Goal: Task Accomplishment & Management: Complete application form

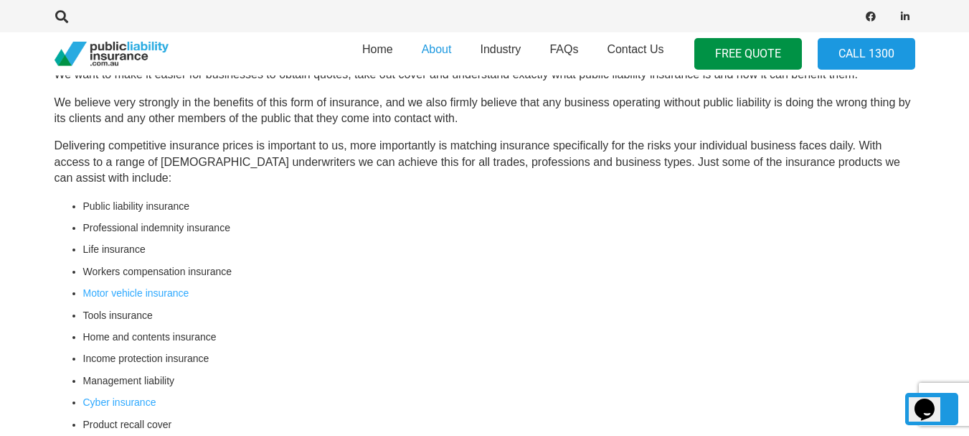
scroll to position [502, 0]
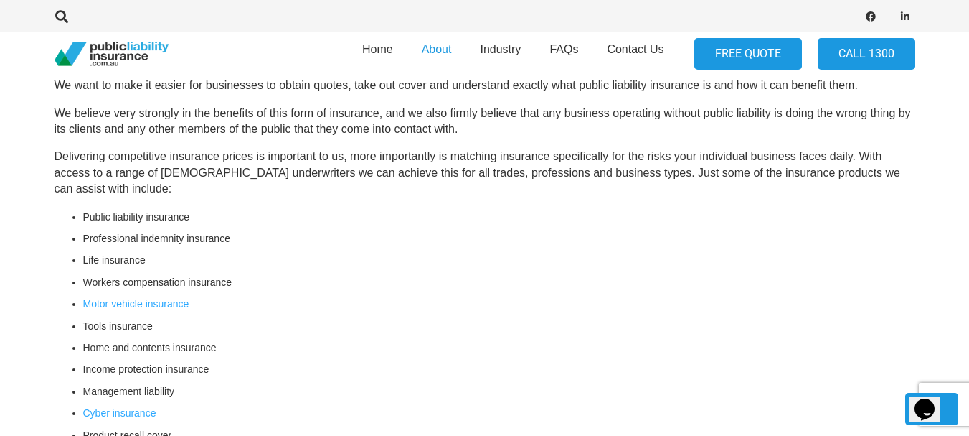
click at [744, 54] on link "FREE QUOTE" at bounding box center [749, 54] width 108 height 32
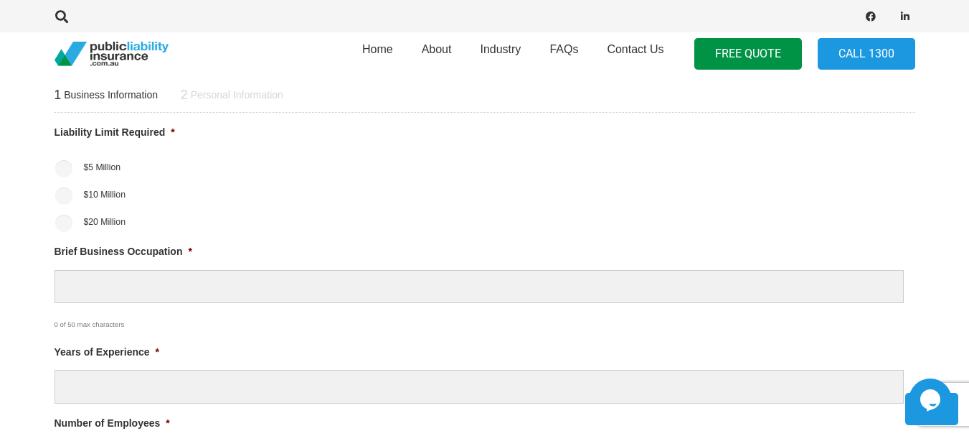
scroll to position [574, 0]
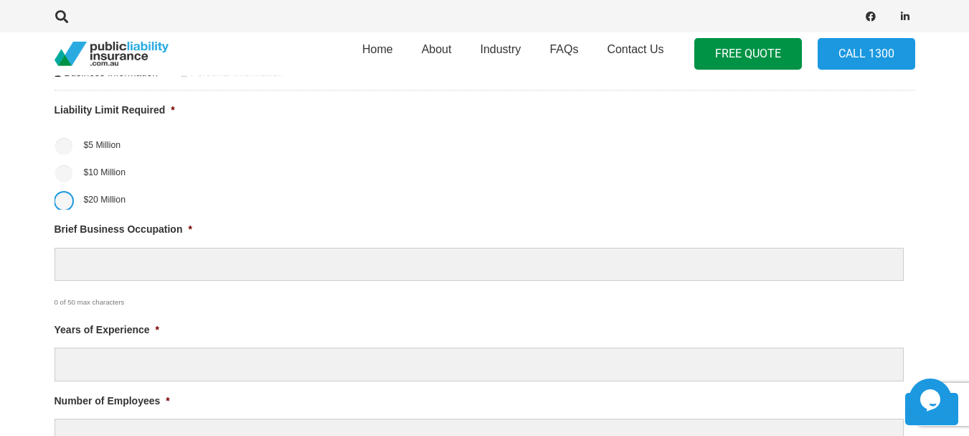
click at [65, 204] on input "$20 Million" at bounding box center [63, 200] width 17 height 17
radio input "true"
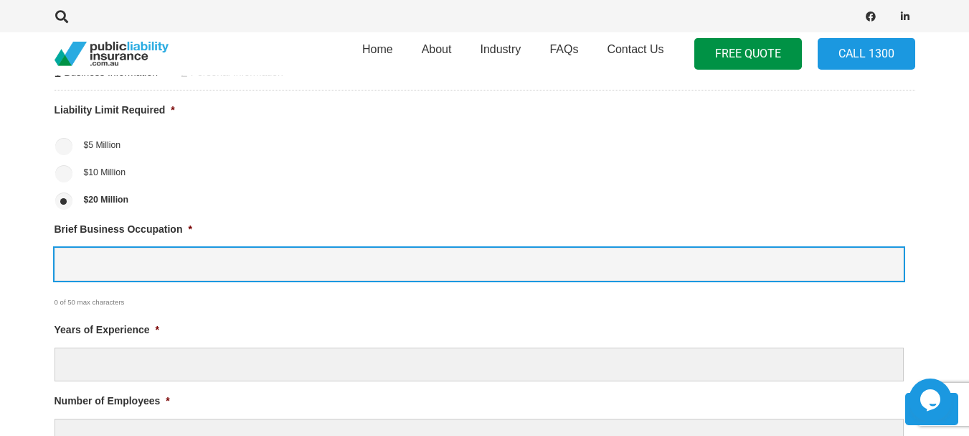
click at [91, 258] on input "Brief Business Occupation *" at bounding box center [480, 265] width 850 height 34
paste input "We operate a telehealth clinic specialising in chr"
type input "We operate a telehealth clinic"
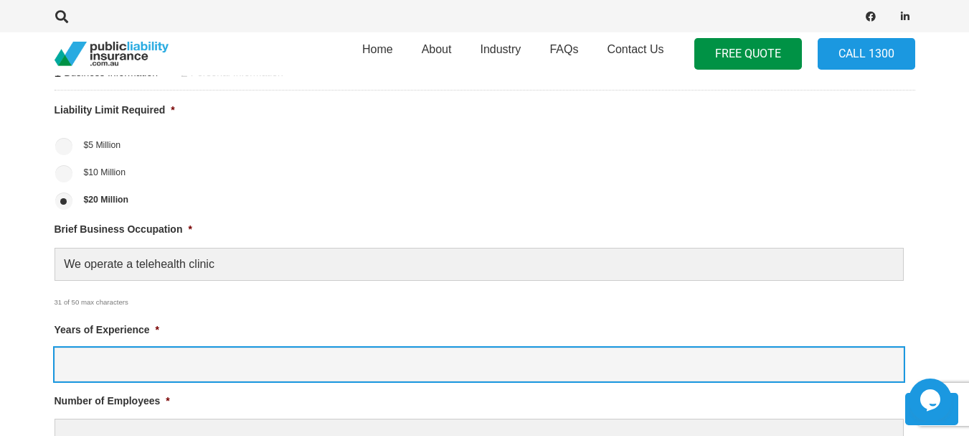
click at [326, 359] on input "Years of Experience *" at bounding box center [480, 364] width 850 height 34
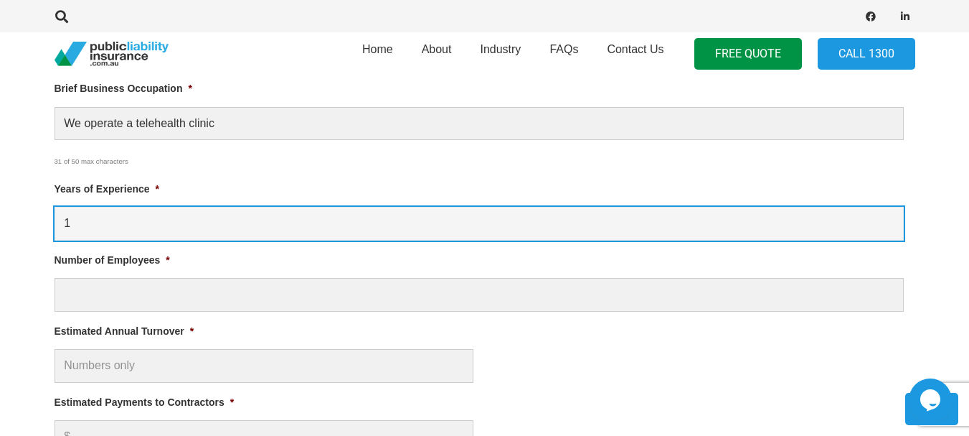
scroll to position [718, 0]
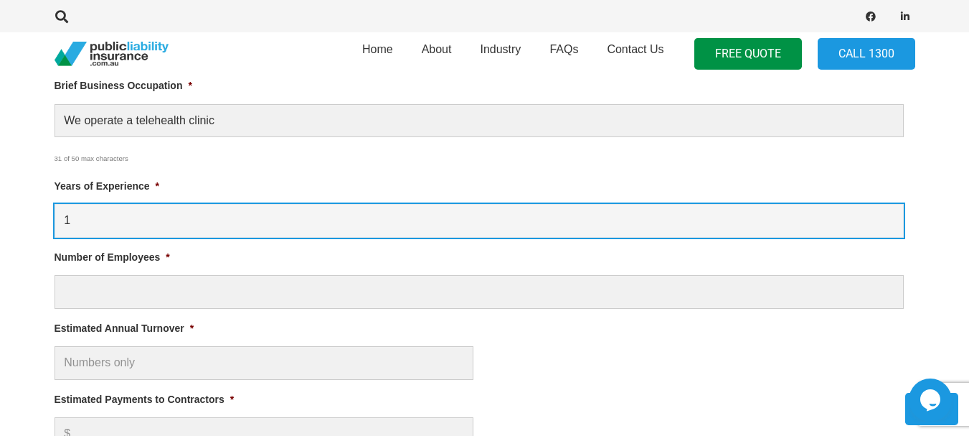
type input "1"
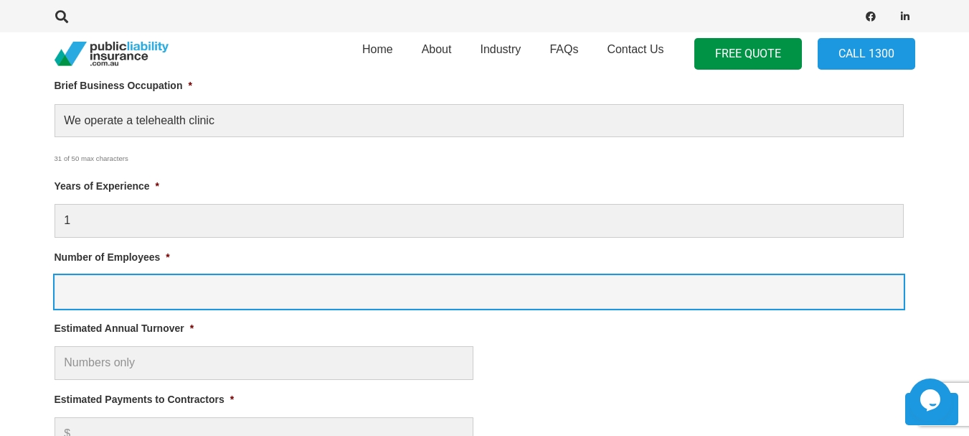
click at [336, 296] on input "Number of Employees *" at bounding box center [480, 292] width 850 height 34
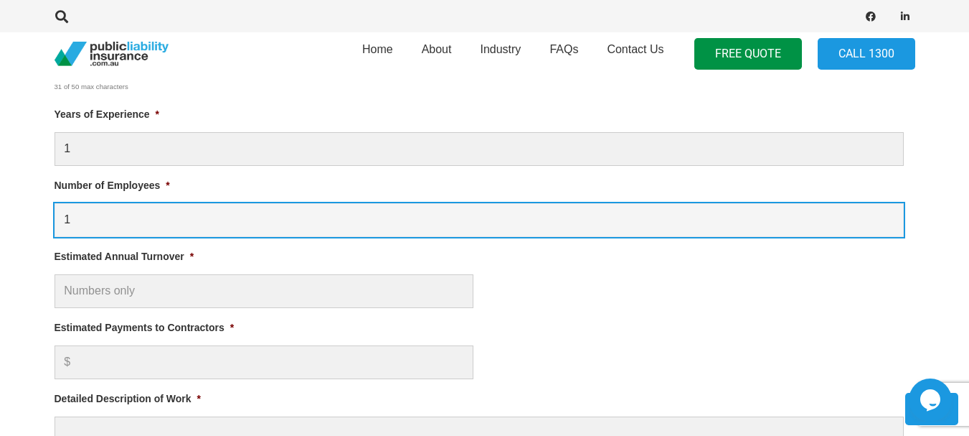
type input "1"
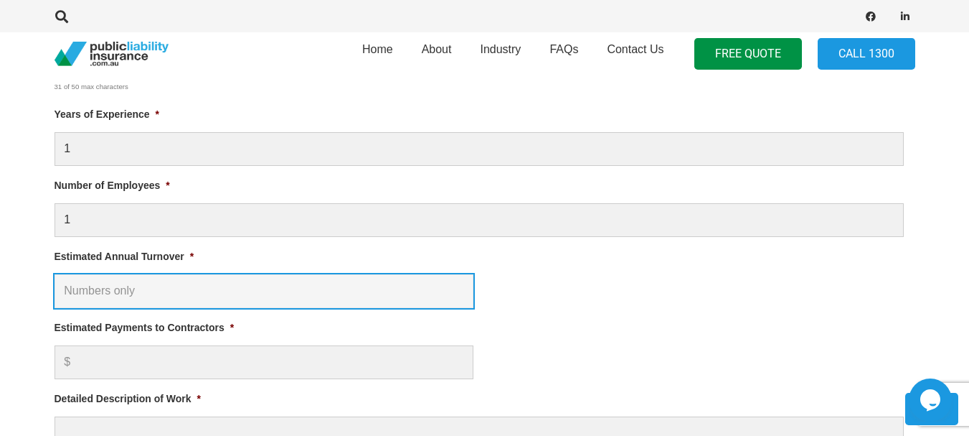
click at [336, 296] on input "Estimated Annual Turnover *" at bounding box center [264, 291] width 419 height 34
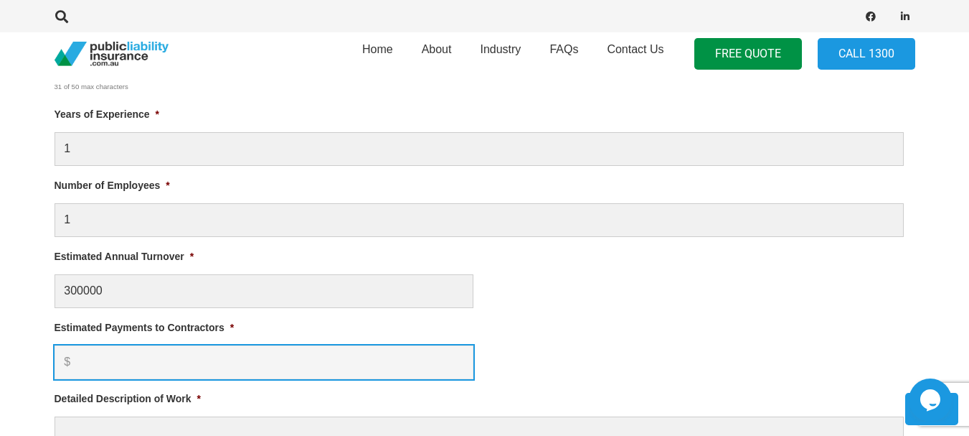
type input "$ 300,000.00"
click at [286, 368] on input "Estimated Payments to Contractors *" at bounding box center [264, 362] width 419 height 34
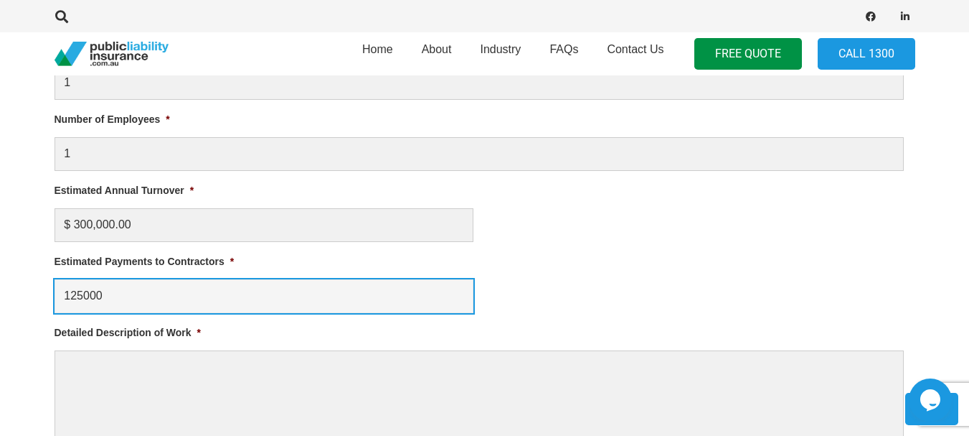
scroll to position [861, 0]
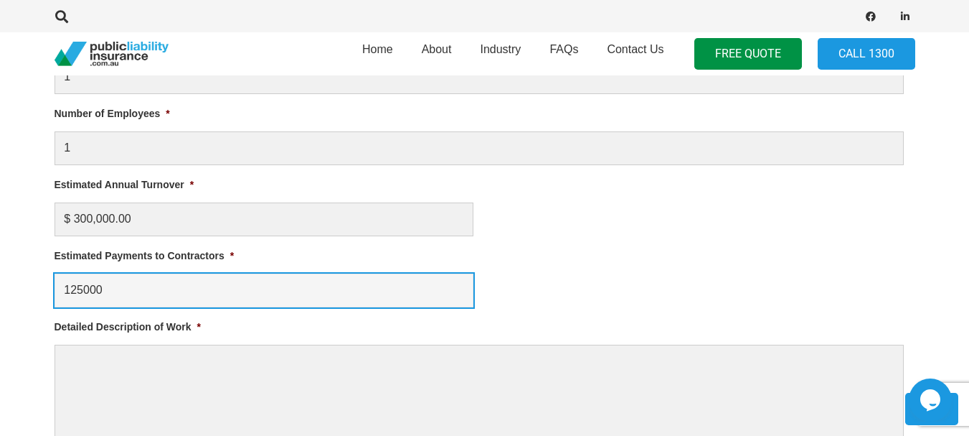
type input "125000"
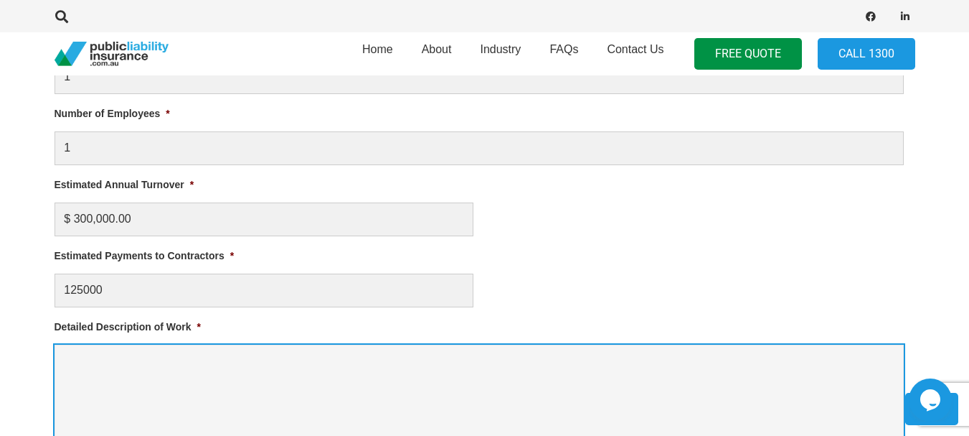
click at [283, 362] on textarea "Detailed Description of Work *" at bounding box center [480, 401] width 850 height 115
paste textarea "We operate a telehealth clinic specialising in [MEDICAL_DATA] management, inclu…"
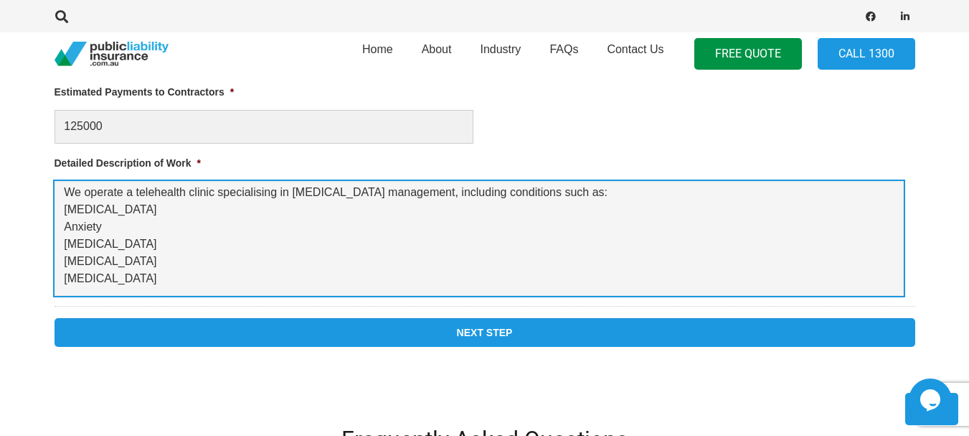
scroll to position [1028, 0]
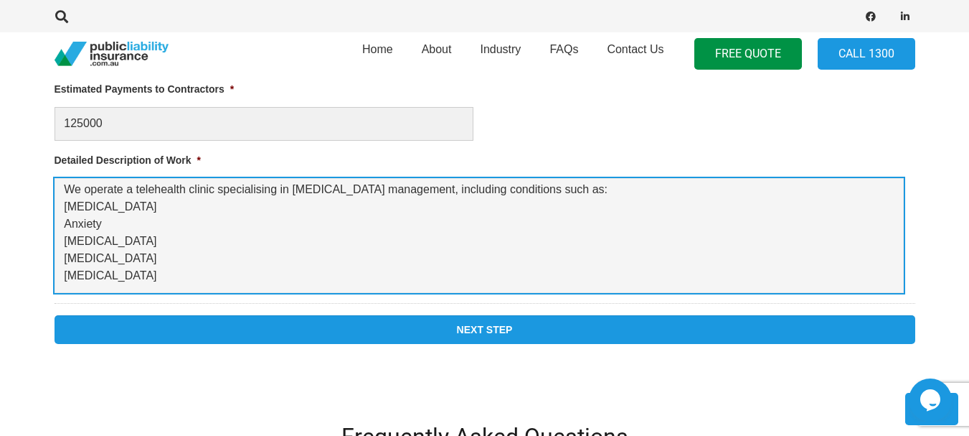
type textarea "We operate a telehealth clinic specialising in [MEDICAL_DATA] management, inclu…"
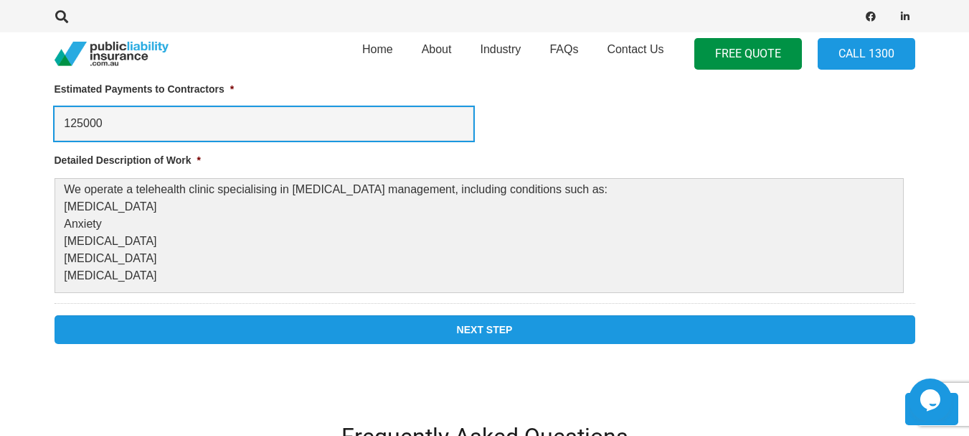
click at [78, 122] on input "125000" at bounding box center [264, 124] width 419 height 34
type input "75000"
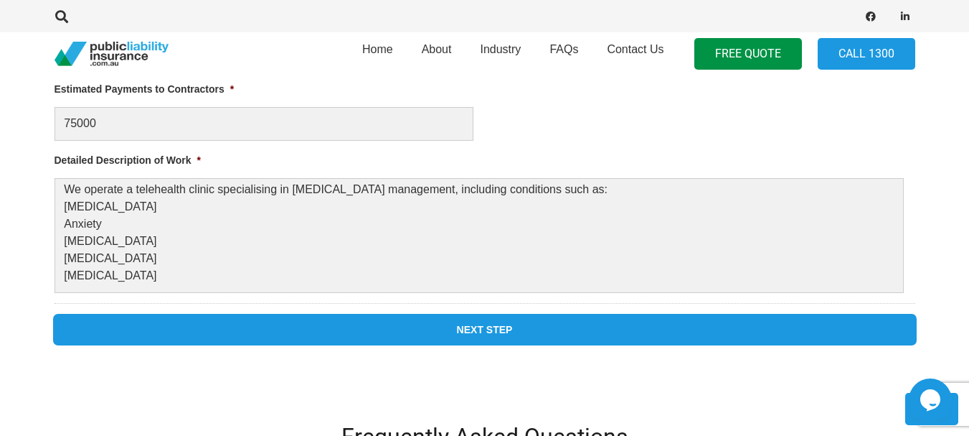
click at [486, 321] on input "Next Step" at bounding box center [485, 329] width 861 height 29
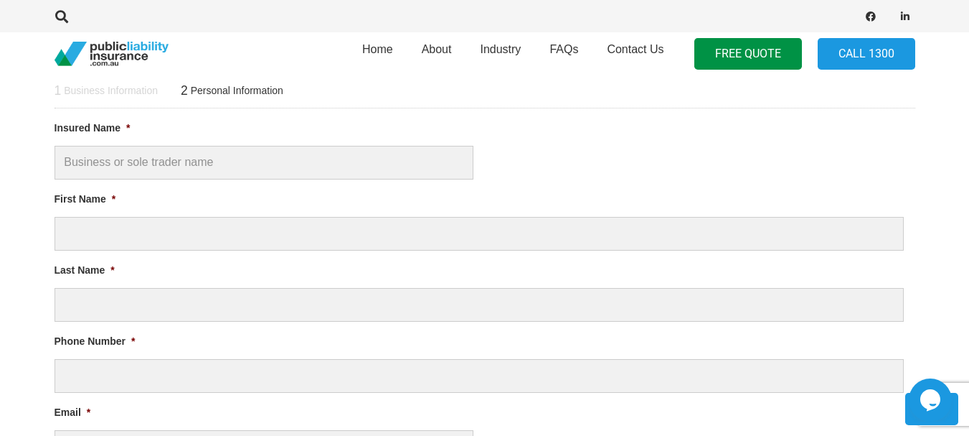
scroll to position [0, 0]
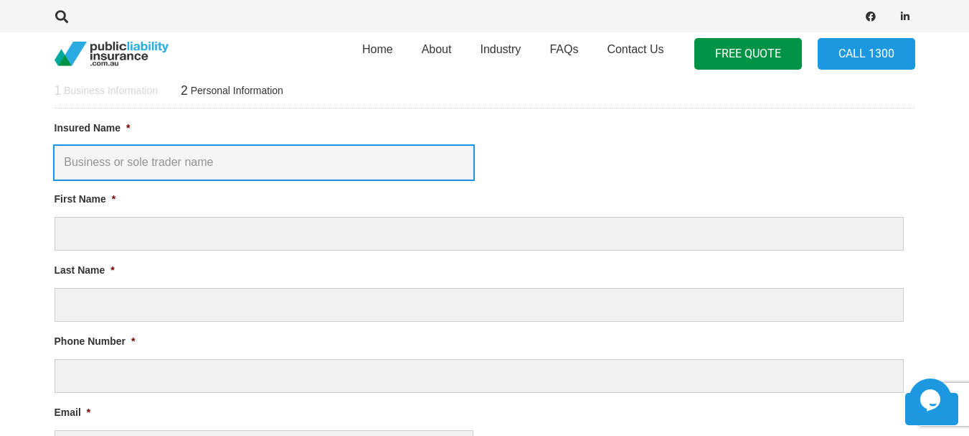
click at [275, 161] on input "Insured Name *" at bounding box center [264, 163] width 419 height 34
type input "New Wave Health Services pty ltd"
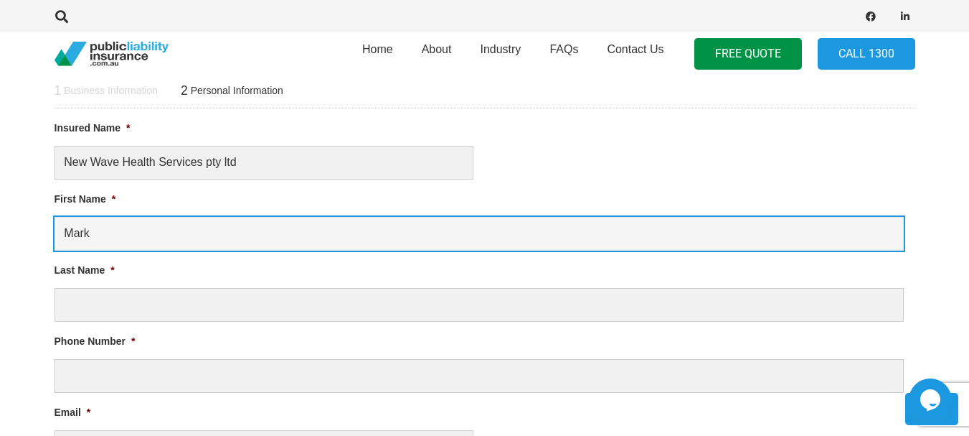
type input "Mark"
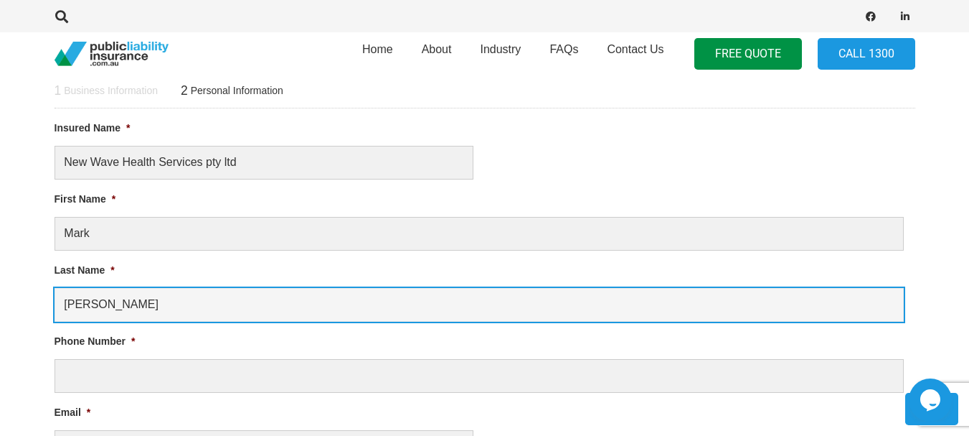
type input "[PERSON_NAME]"
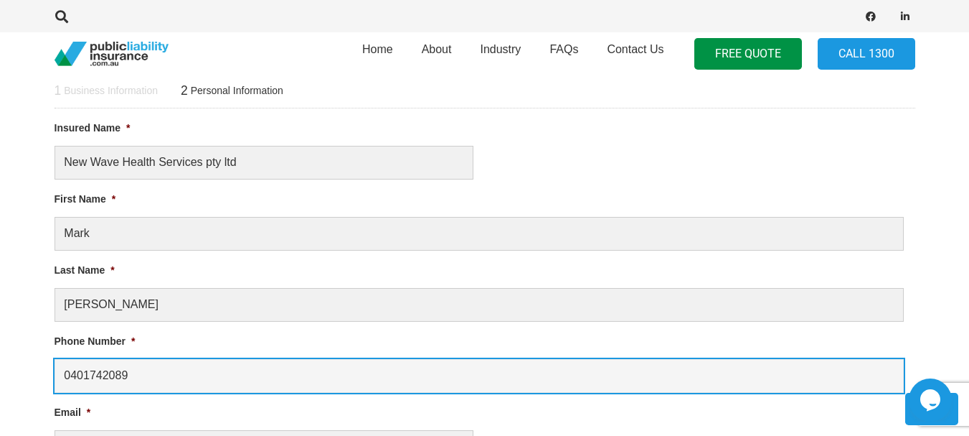
type input "0401742089"
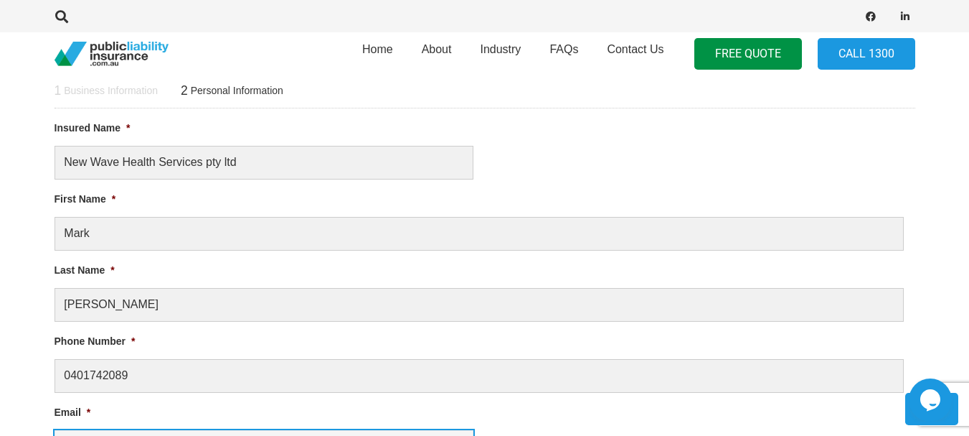
scroll to position [584, 0]
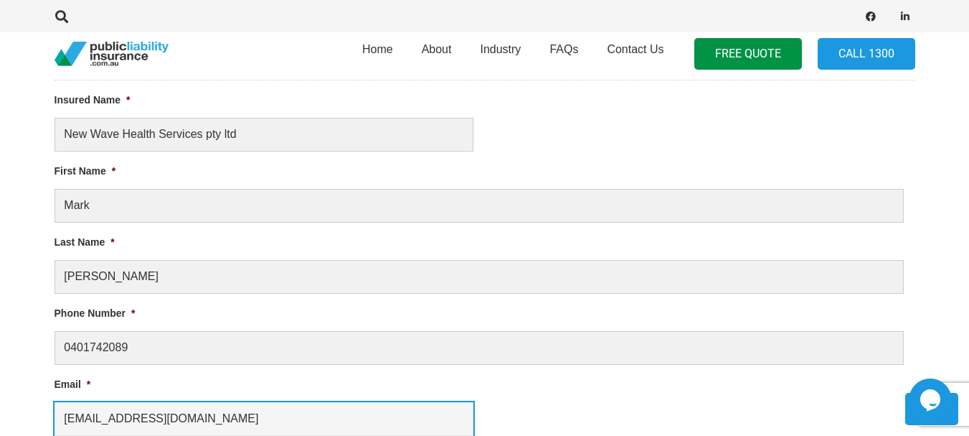
type input "[EMAIL_ADDRESS][DOMAIN_NAME]"
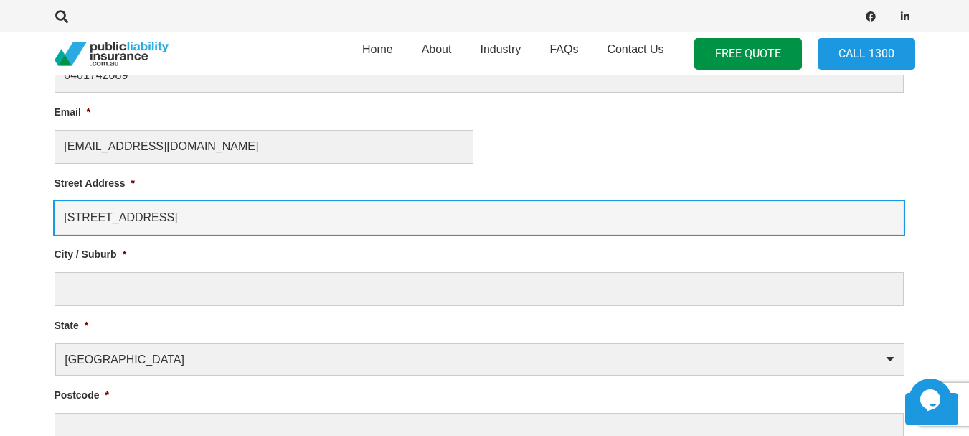
type input "[STREET_ADDRESS]"
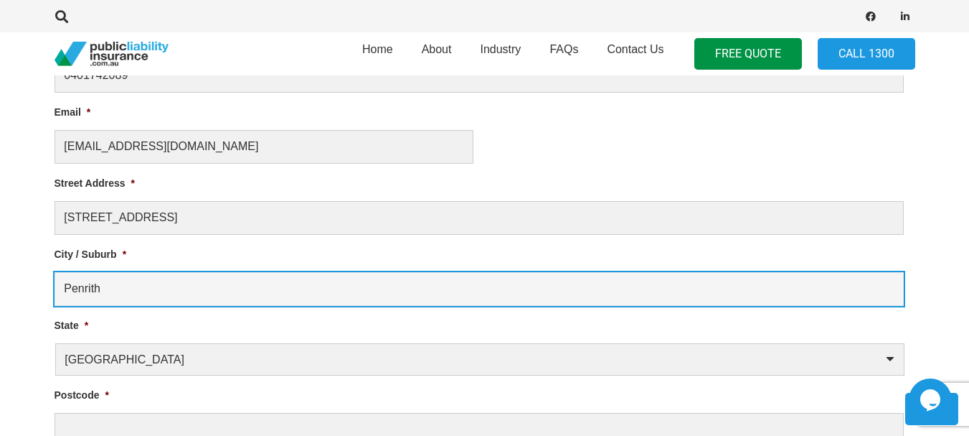
type input "Penrith"
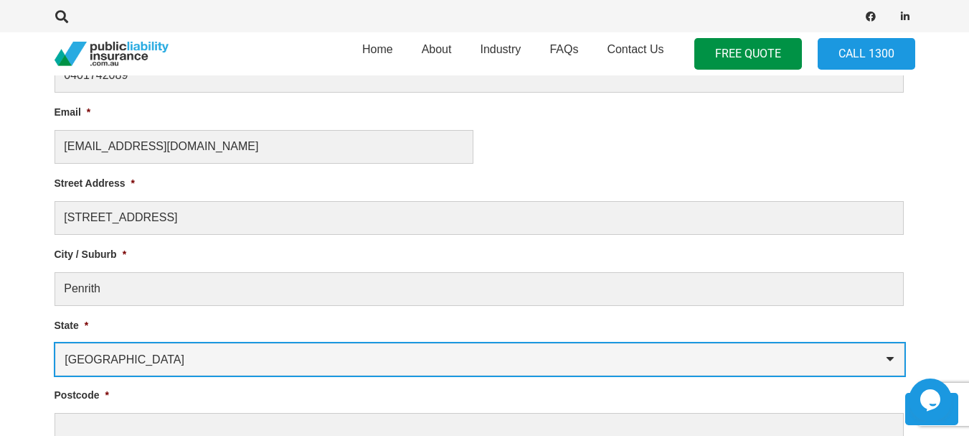
select select "[GEOGRAPHIC_DATA]"
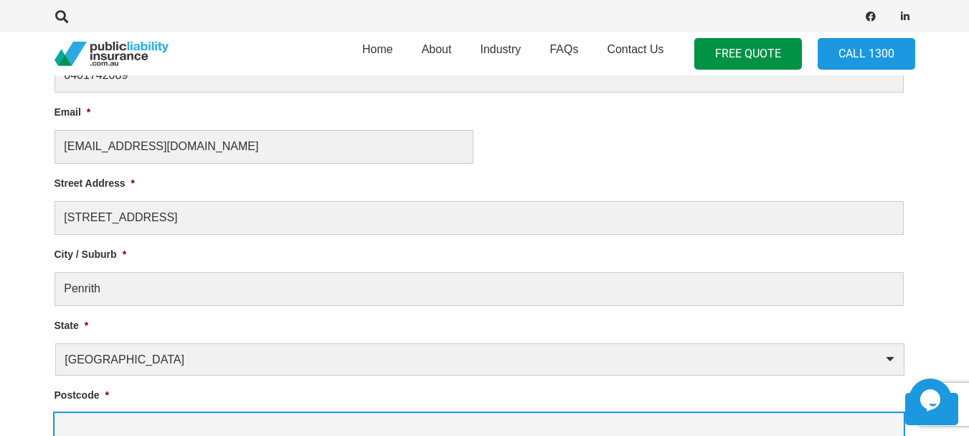
scroll to position [867, 0]
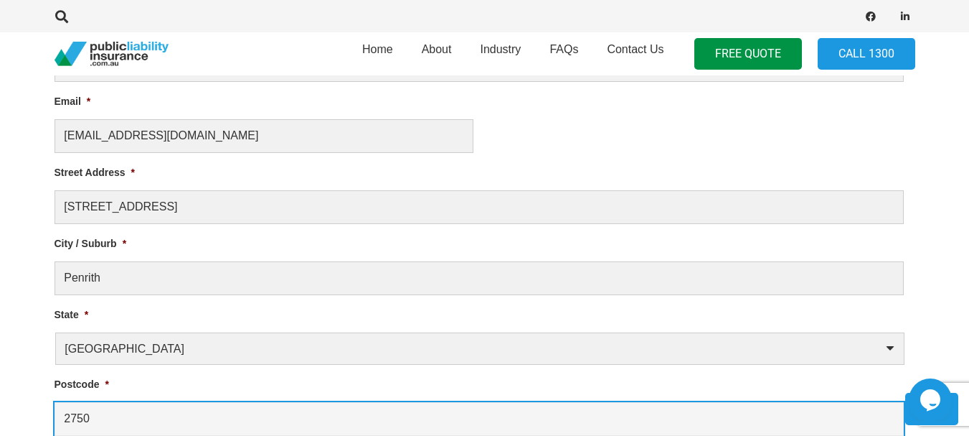
type input "2750"
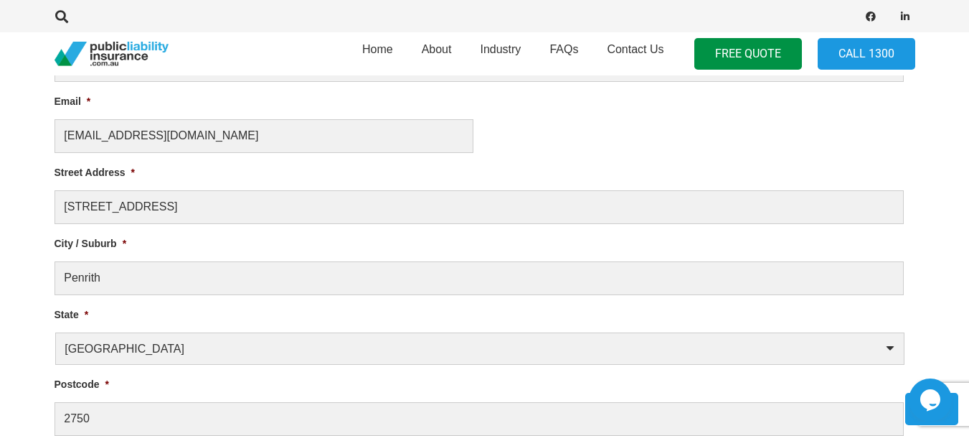
scroll to position [1141, 0]
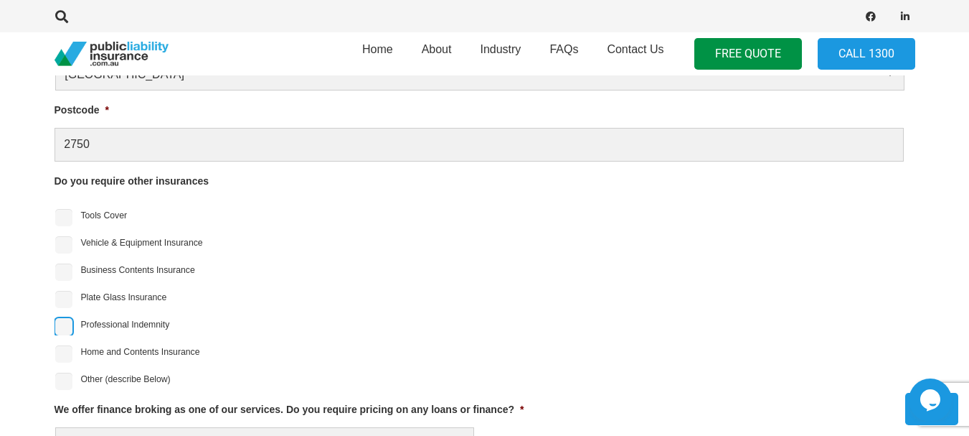
click at [67, 330] on input "Professional Indemnity" at bounding box center [63, 326] width 17 height 17
checkbox input "true"
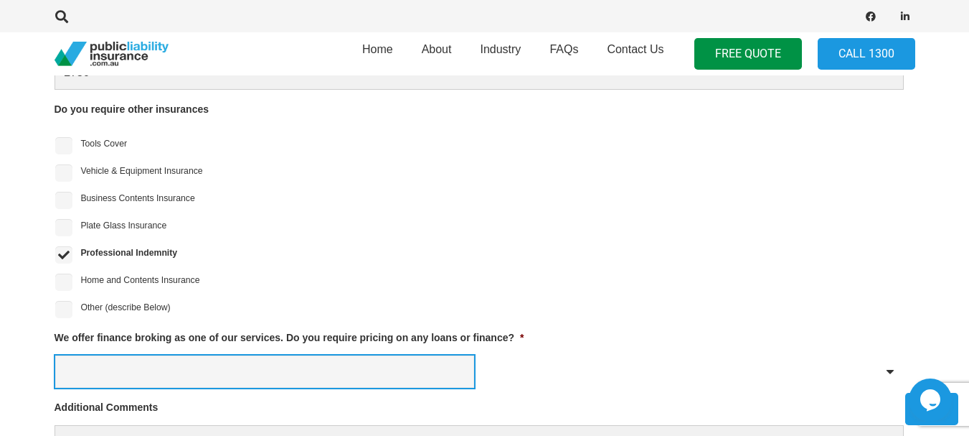
click at [122, 370] on select "Yes No" at bounding box center [264, 371] width 419 height 32
select select "No"
click at [55, 355] on select "Yes No" at bounding box center [264, 371] width 419 height 32
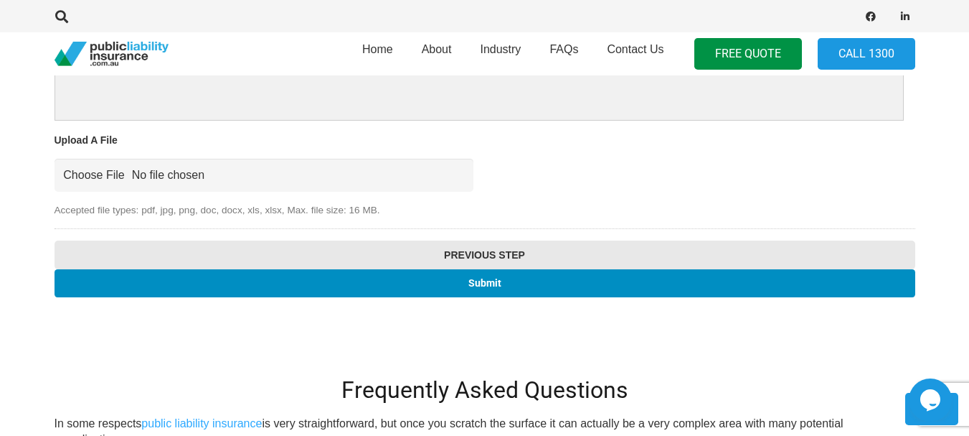
scroll to position [1643, 0]
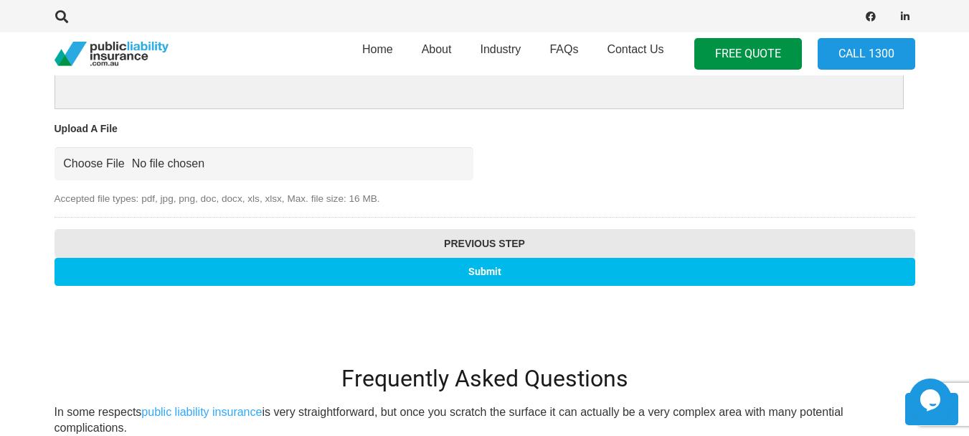
click at [484, 271] on input "Submit" at bounding box center [485, 272] width 861 height 28
